Goal: Transaction & Acquisition: Purchase product/service

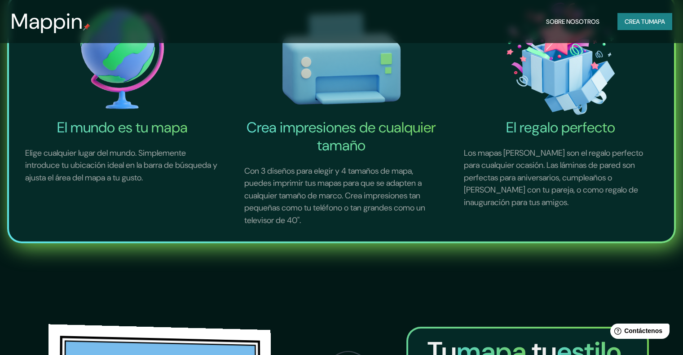
scroll to position [718, 0]
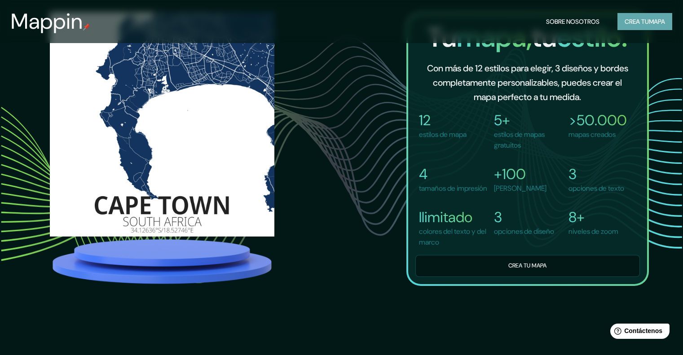
click at [641, 24] on font "Crea tu" at bounding box center [637, 22] width 24 height 8
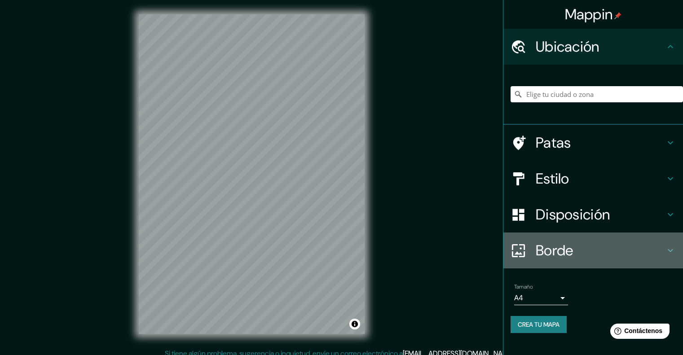
click at [560, 251] on font "Borde" at bounding box center [555, 250] width 38 height 19
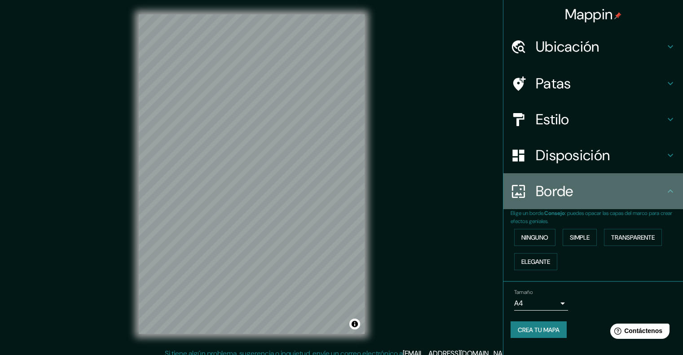
click at [573, 196] on font "Borde" at bounding box center [555, 191] width 38 height 19
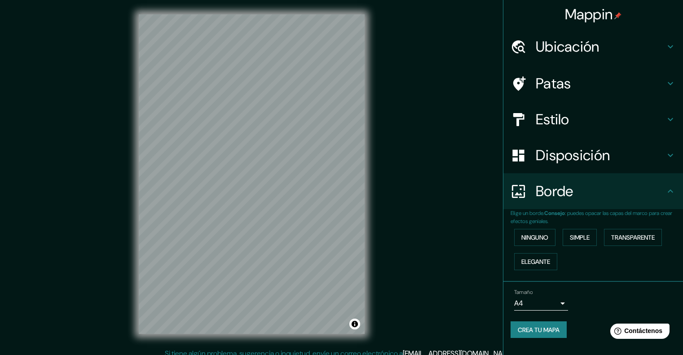
click at [533, 332] on font "Crea tu mapa" at bounding box center [539, 330] width 42 height 8
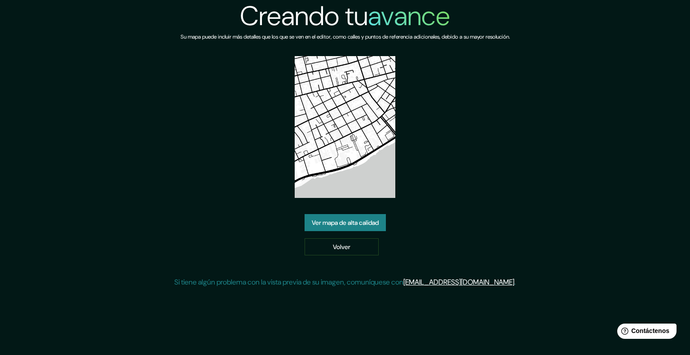
click at [369, 222] on font "Ver mapa de alta calidad" at bounding box center [345, 223] width 67 height 8
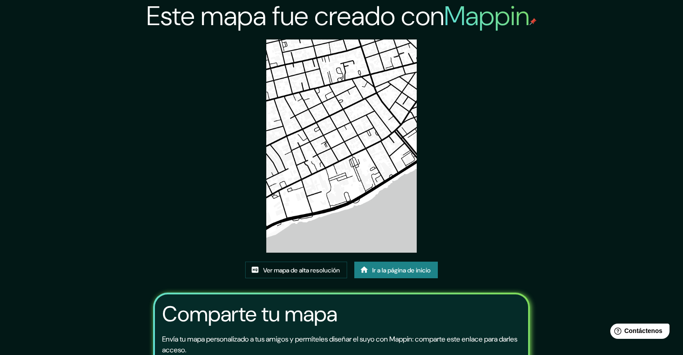
click at [308, 124] on img at bounding box center [341, 146] width 151 height 213
click at [355, 123] on img at bounding box center [341, 146] width 151 height 213
drag, startPoint x: 316, startPoint y: 141, endPoint x: 309, endPoint y: 155, distance: 15.7
click at [309, 155] on img at bounding box center [341, 146] width 151 height 213
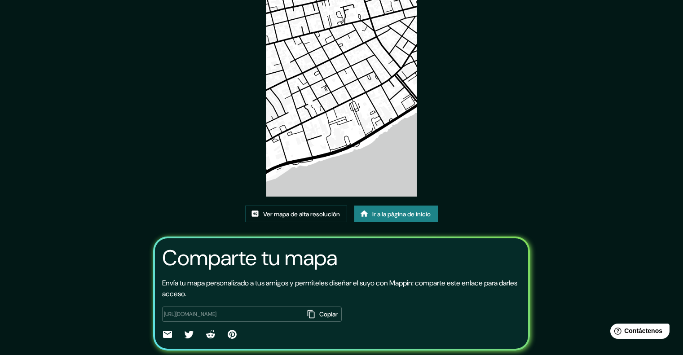
scroll to position [39, 0]
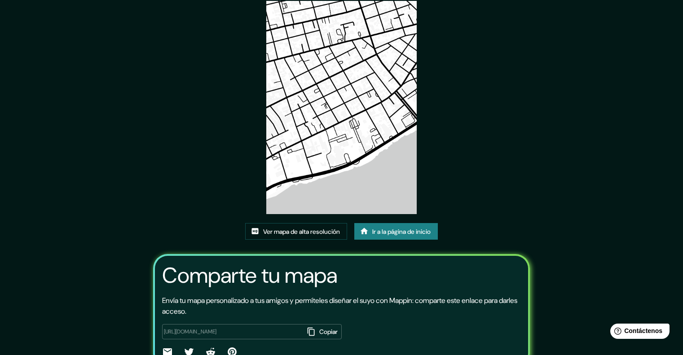
click at [354, 179] on img at bounding box center [341, 107] width 151 height 213
click at [310, 235] on font "Ver mapa de alta resolución" at bounding box center [301, 232] width 77 height 8
